Goal: Transaction & Acquisition: Purchase product/service

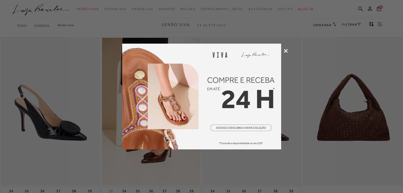
click at [287, 51] on icon at bounding box center [285, 51] width 4 height 4
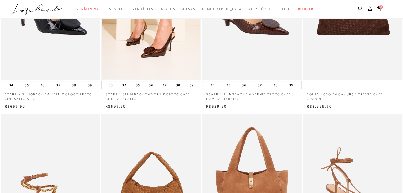
scroll to position [26, 0]
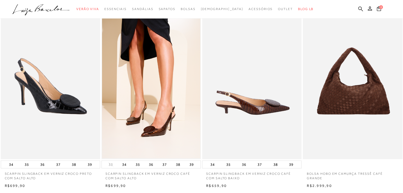
click at [235, 120] on img at bounding box center [251, 85] width 99 height 149
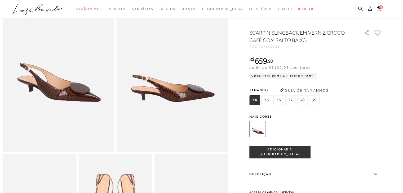
scroll to position [106, 0]
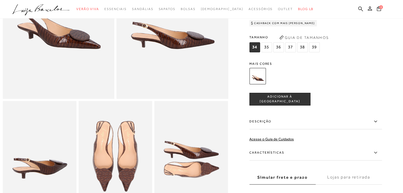
click at [297, 182] on label "Simular frete e prazo" at bounding box center [282, 177] width 66 height 14
click at [0, 0] on input "Simular frete e prazo" at bounding box center [0, 0] width 0 height 0
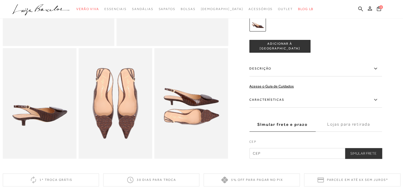
click at [261, 159] on input "text" at bounding box center [315, 153] width 132 height 11
type input "85950-031"
click at [356, 156] on button "Simular Frete" at bounding box center [363, 153] width 37 height 11
